Goal: Transaction & Acquisition: Purchase product/service

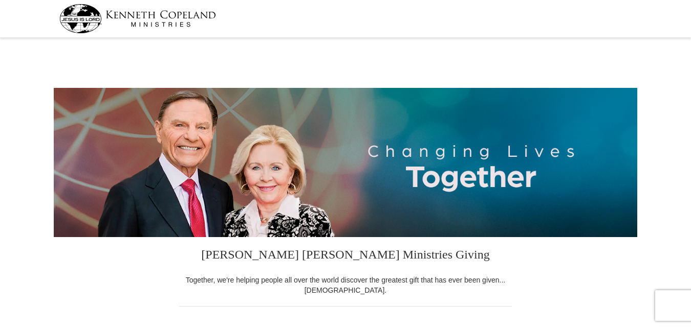
select select "NV"
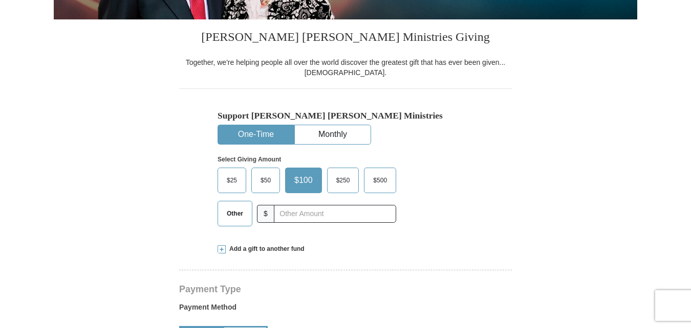
scroll to position [229, 0]
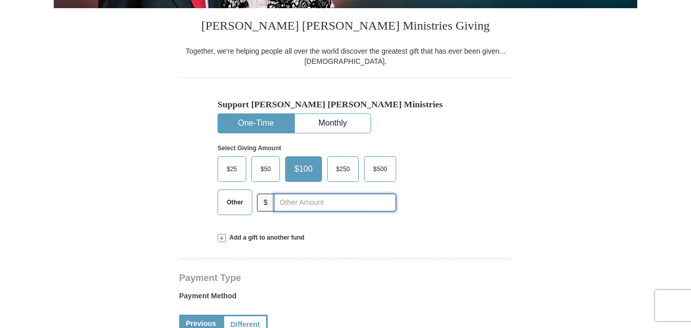
click at [298, 204] on input "text" at bounding box center [335, 203] width 122 height 18
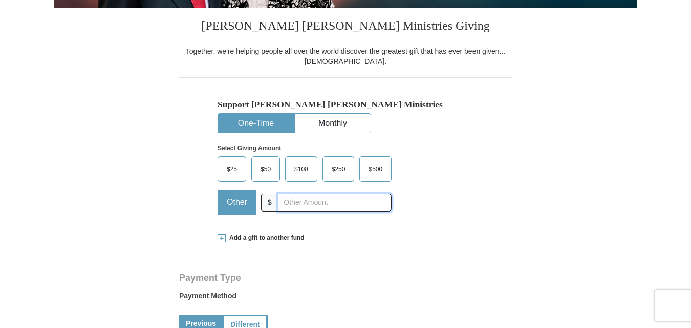
type input "10.00"
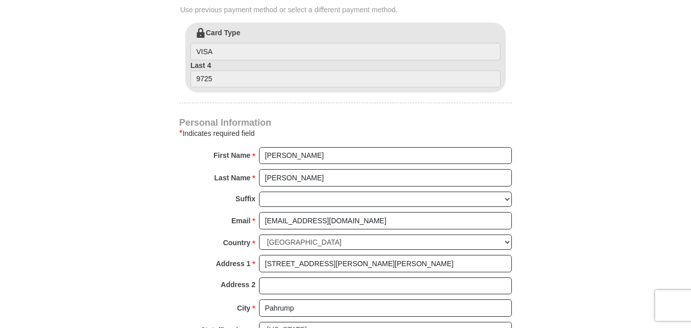
scroll to position [568, 0]
click at [376, 154] on input "[PERSON_NAME]" at bounding box center [385, 155] width 253 height 17
type input "[PERSON_NAME] and [PERSON_NAME]"
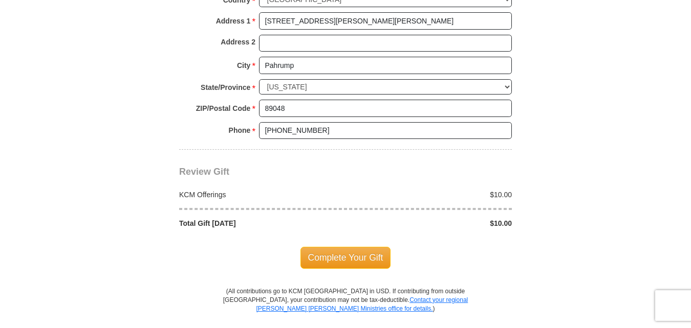
scroll to position [812, 0]
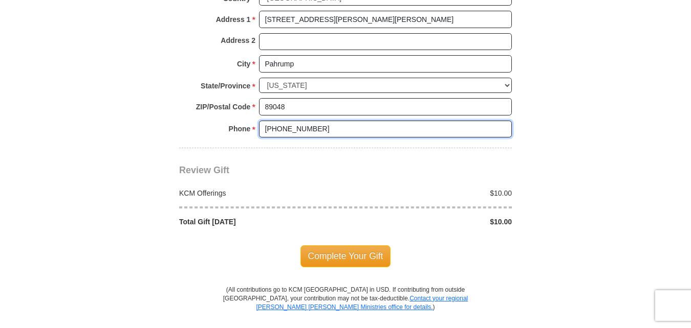
click at [353, 133] on input "[PHONE_NUMBER]" at bounding box center [385, 129] width 253 height 17
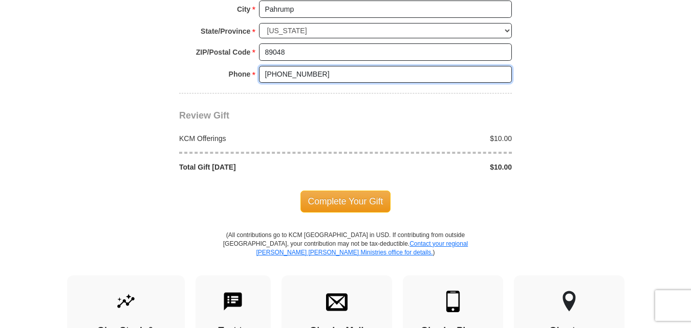
scroll to position [870, 0]
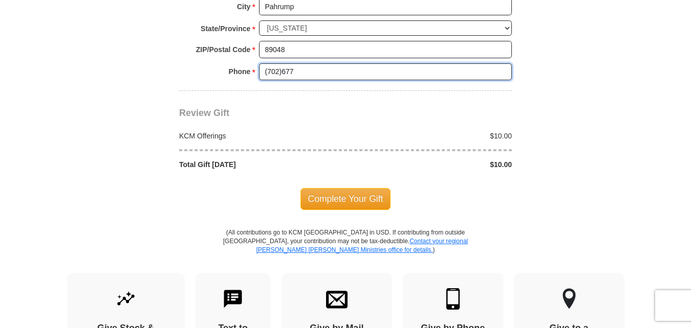
type input "[PHONE_NUMBER]"
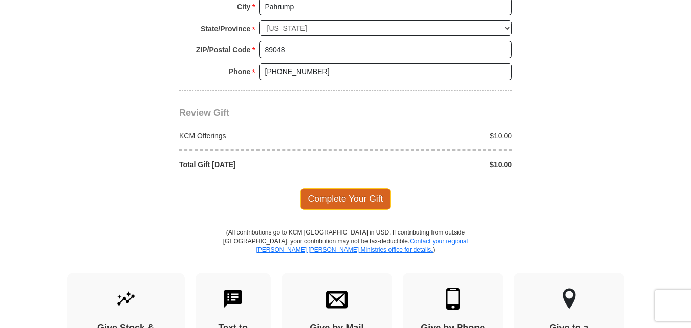
click at [349, 205] on span "Complete Your Gift" at bounding box center [345, 198] width 91 height 21
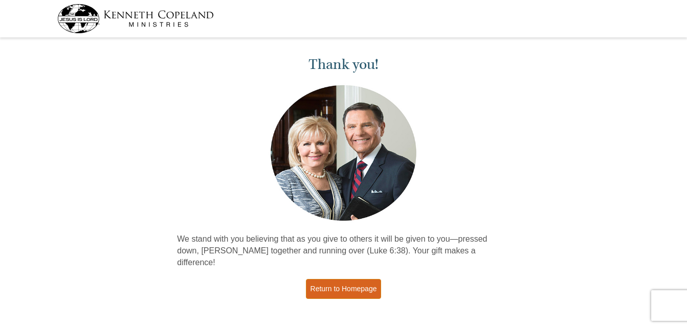
click at [353, 279] on link "Return to Homepage" at bounding box center [344, 289] width 76 height 20
